Goal: Information Seeking & Learning: Stay updated

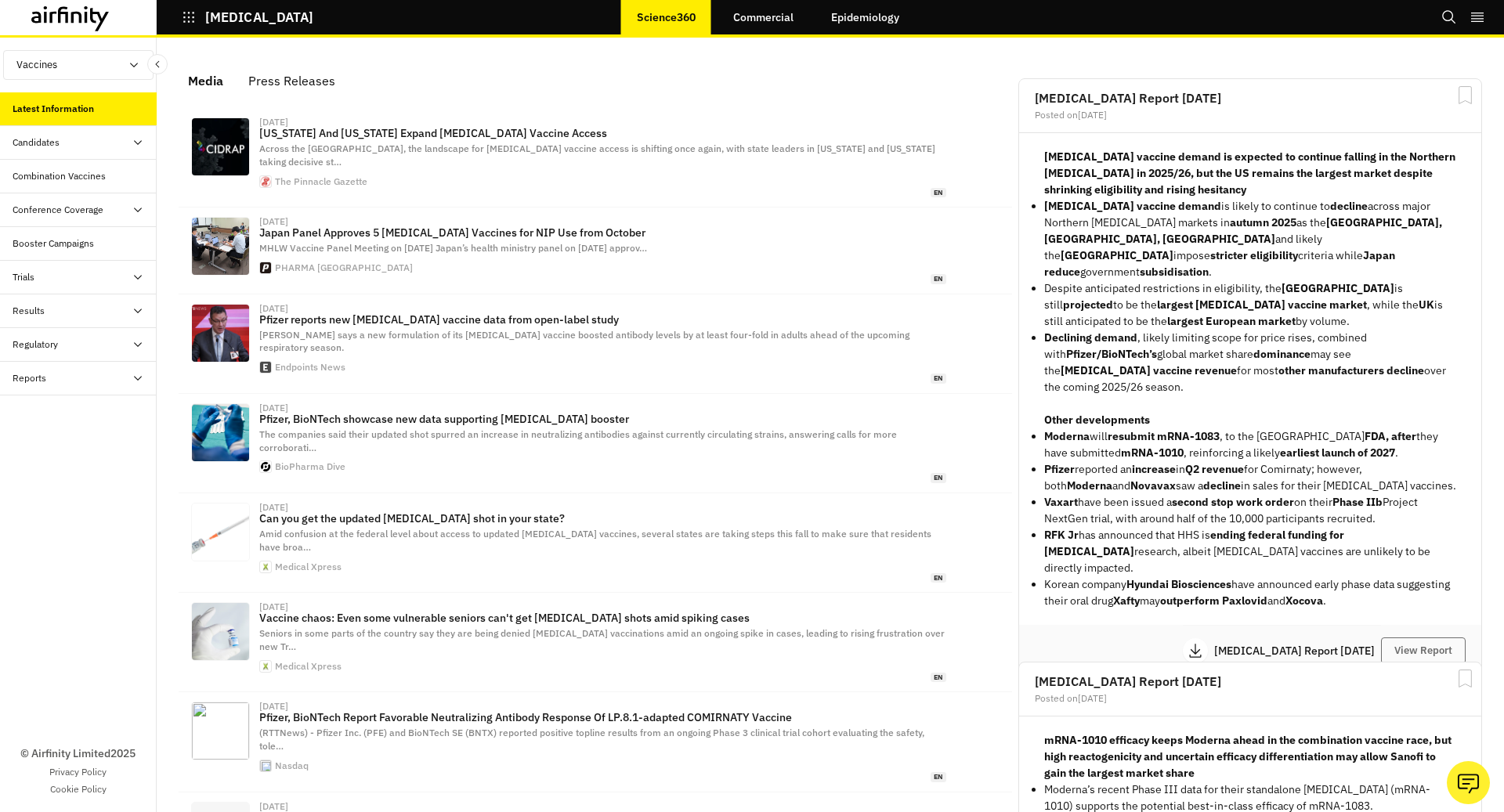
scroll to position [975, 470]
click at [190, 17] on icon "button" at bounding box center [189, 17] width 14 height 14
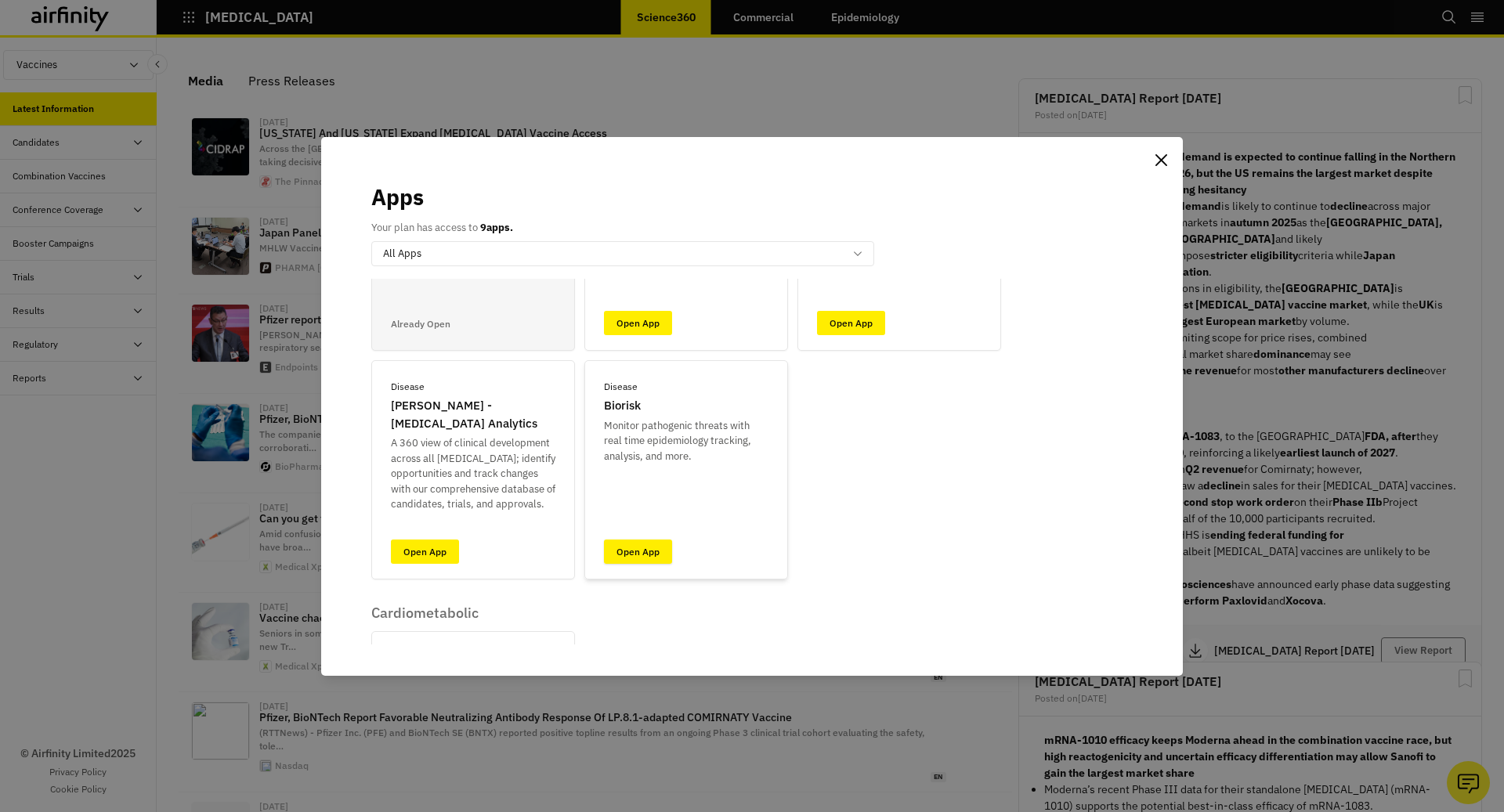
scroll to position [186, 0]
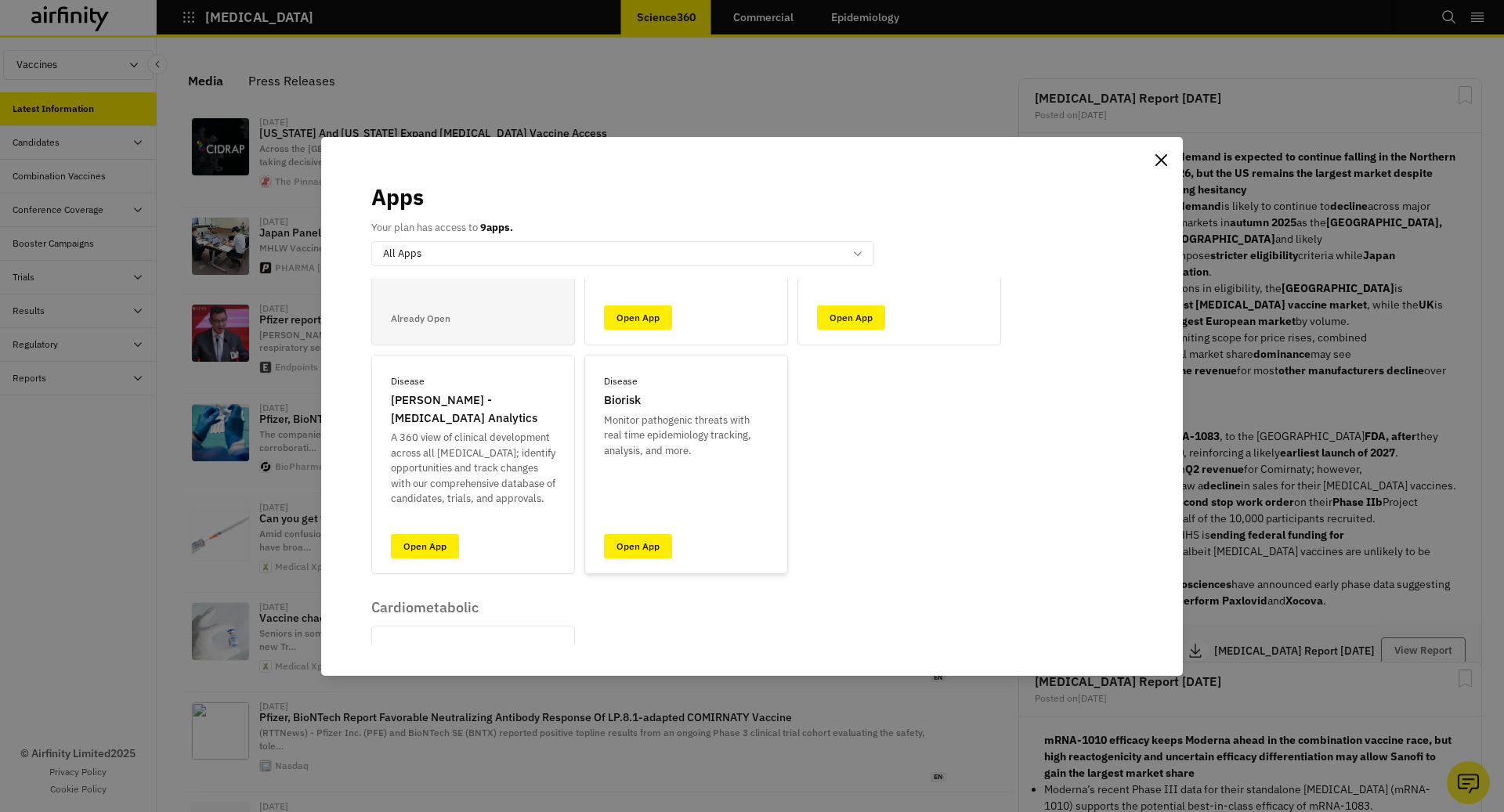
click at [646, 530] on div "Disease Biorisk Monitor pathogenic threats with real time epidemiology tracking…" at bounding box center [686, 464] width 204 height 219
click at [646, 548] on link "Open App" at bounding box center [638, 546] width 68 height 24
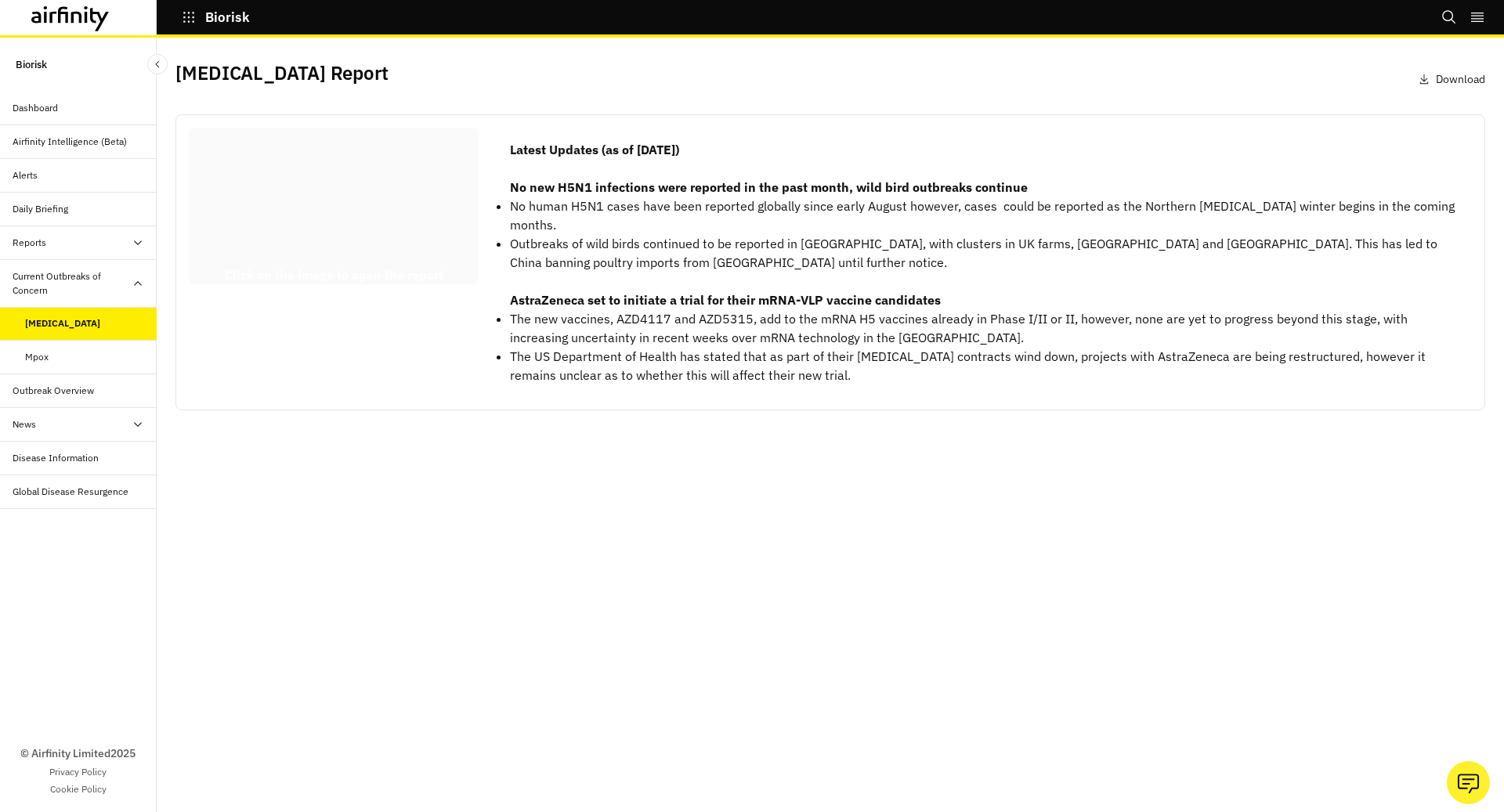
click at [421, 196] on div at bounding box center [334, 206] width 290 height 157
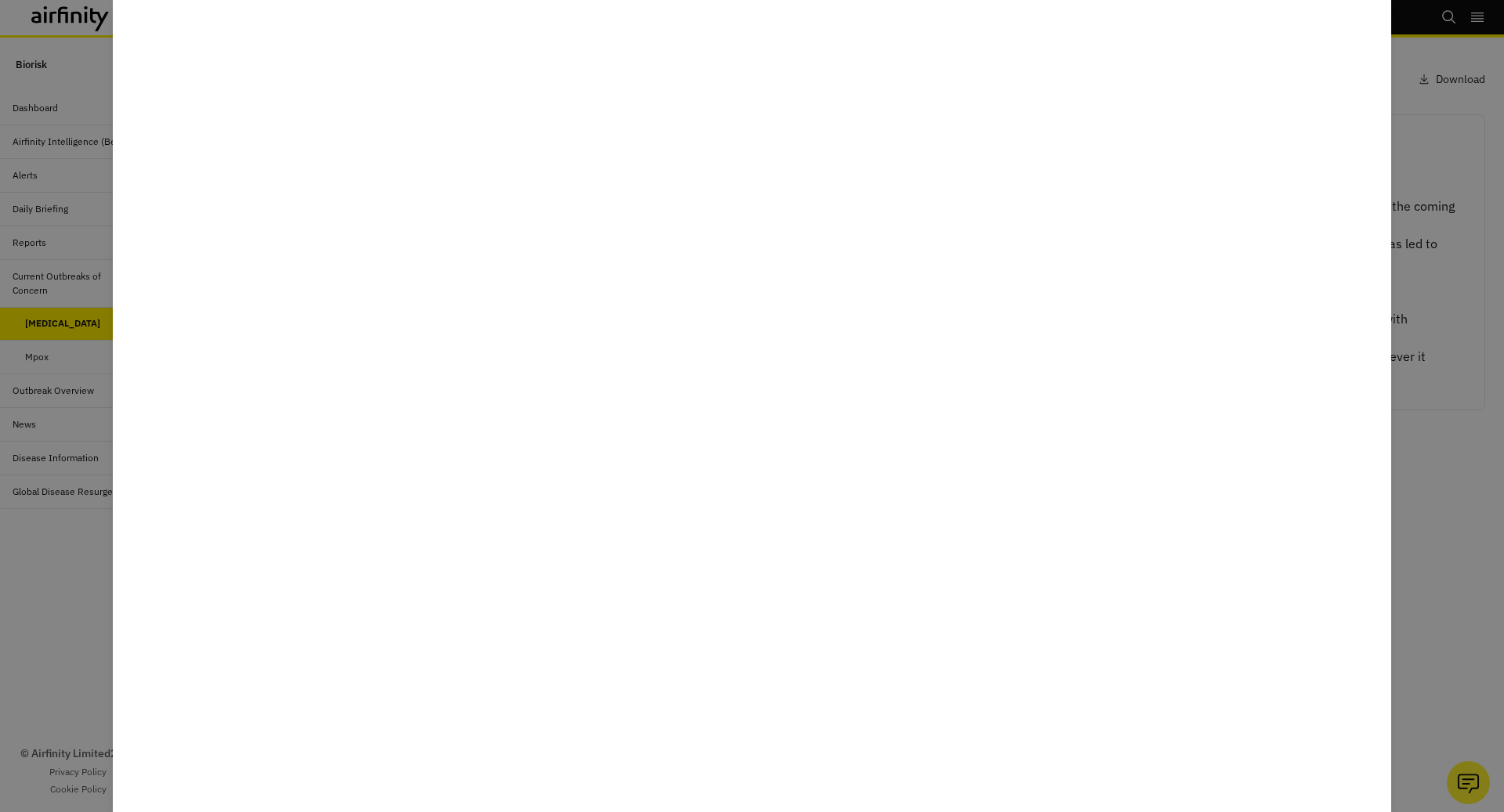
click at [100, 435] on div at bounding box center [752, 406] width 1504 height 812
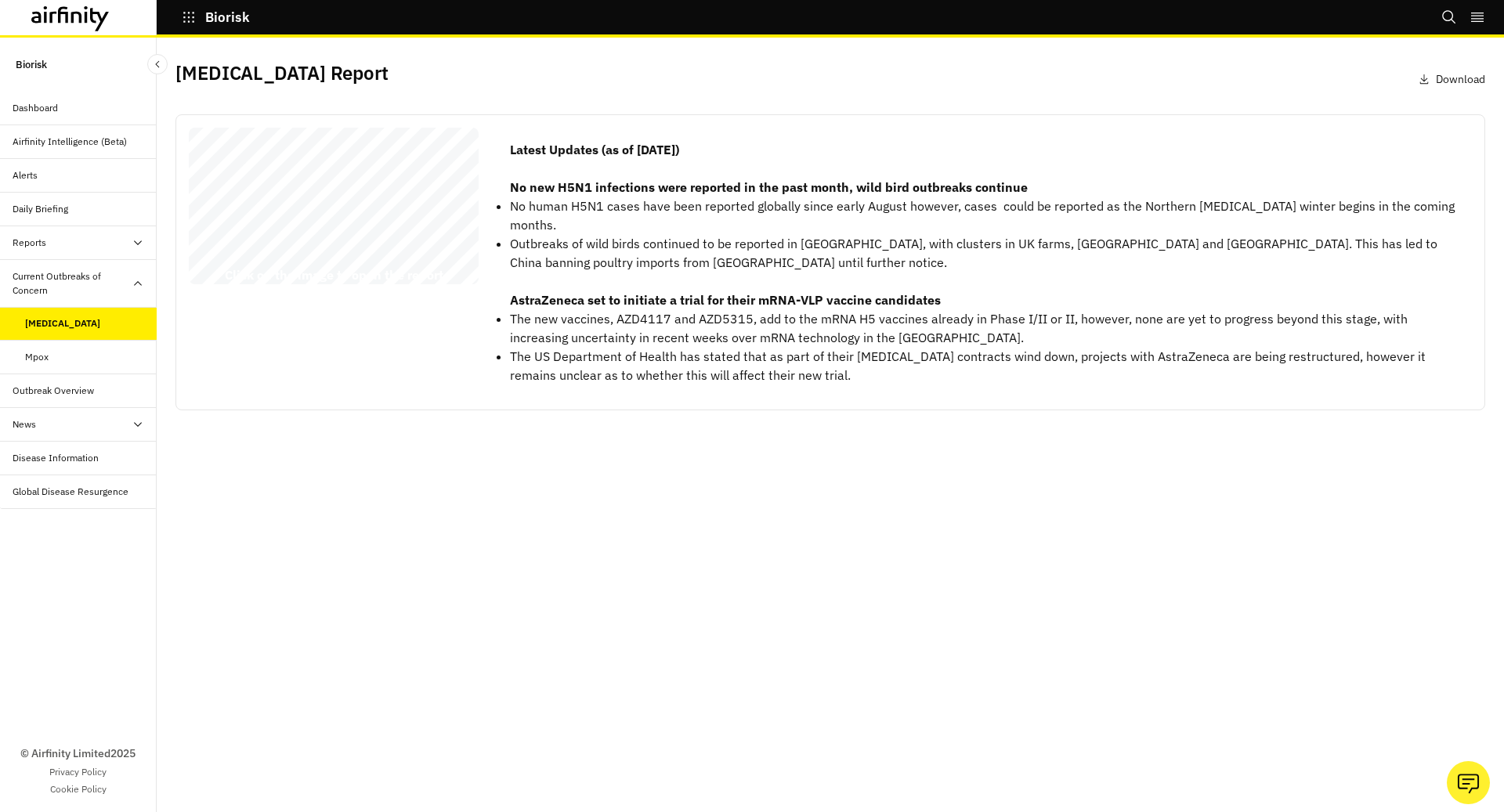
click at [62, 355] on div "Mpox" at bounding box center [91, 357] width 132 height 14
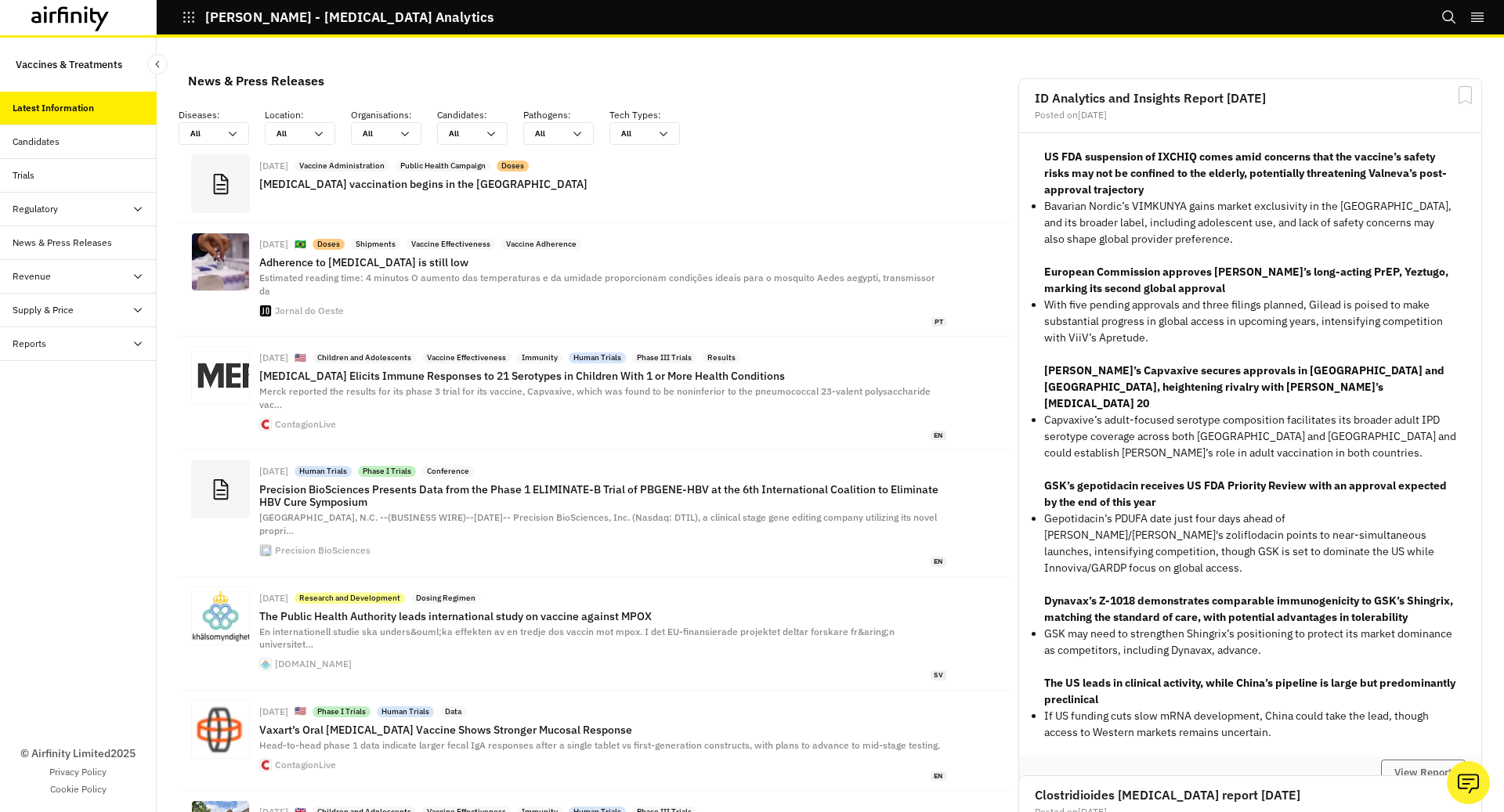
scroll to position [1155, 470]
click at [94, 327] on div "Reports" at bounding box center [78, 344] width 157 height 34
click at [112, 371] on div "Reports" at bounding box center [91, 378] width 132 height 14
